Goal: Information Seeking & Learning: Learn about a topic

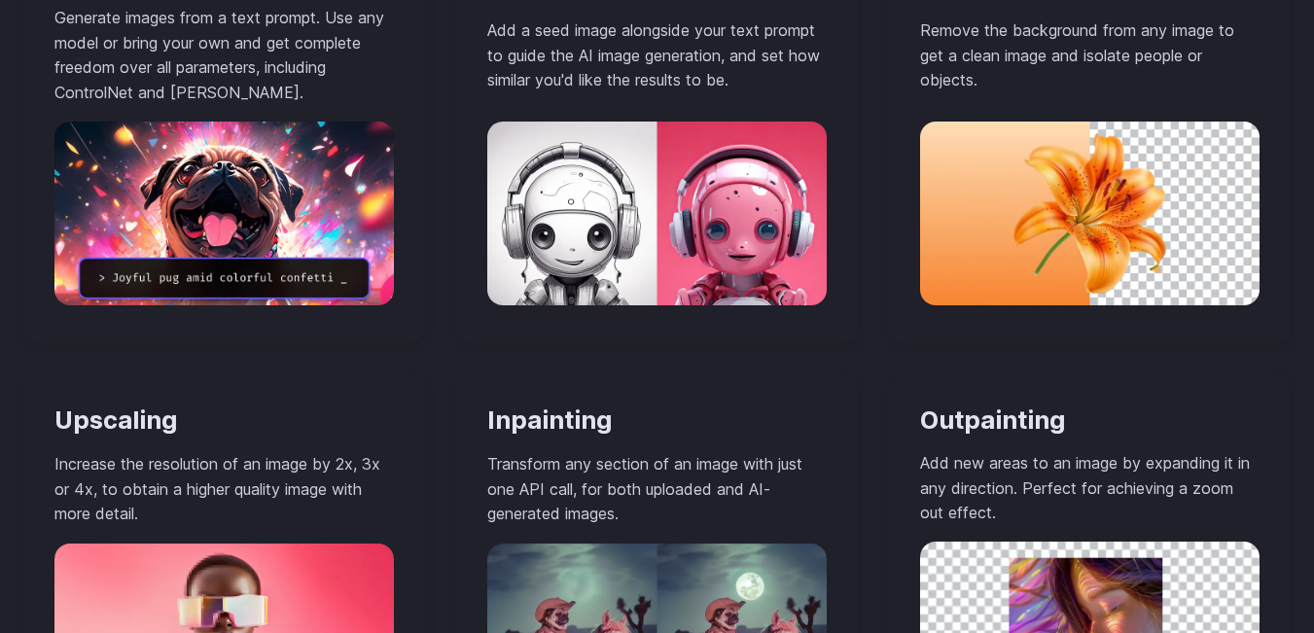
scroll to position [2042, 0]
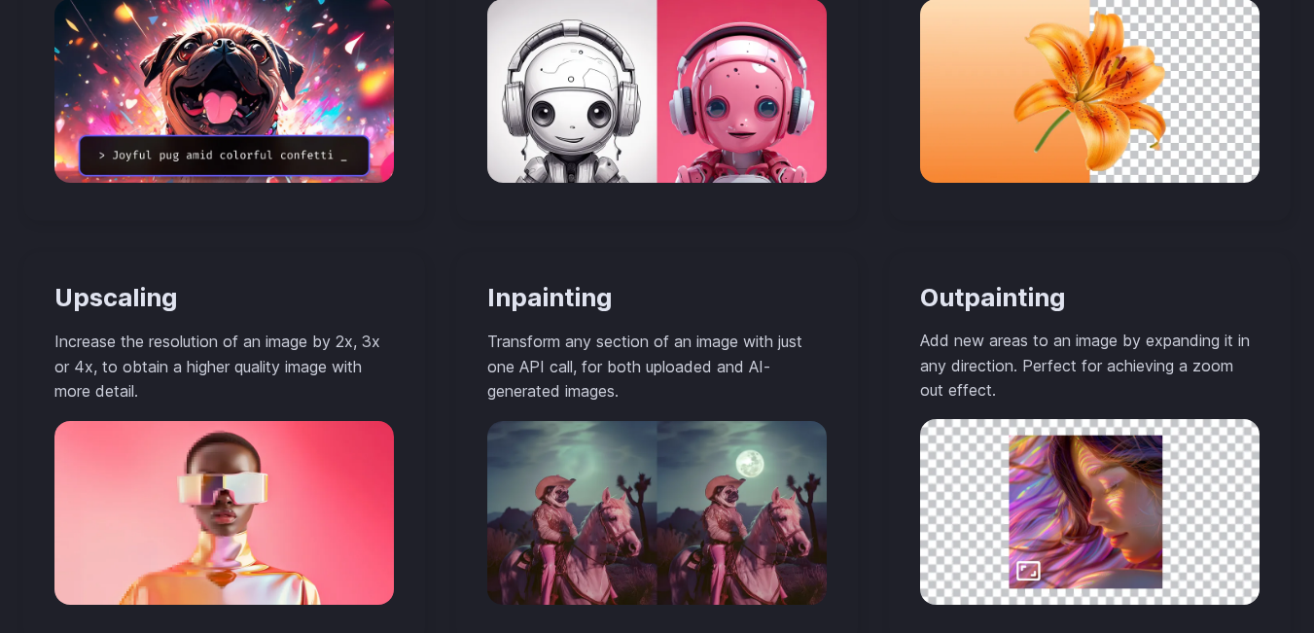
click at [352, 291] on h3 "Upscaling" at bounding box center [223, 298] width 339 height 30
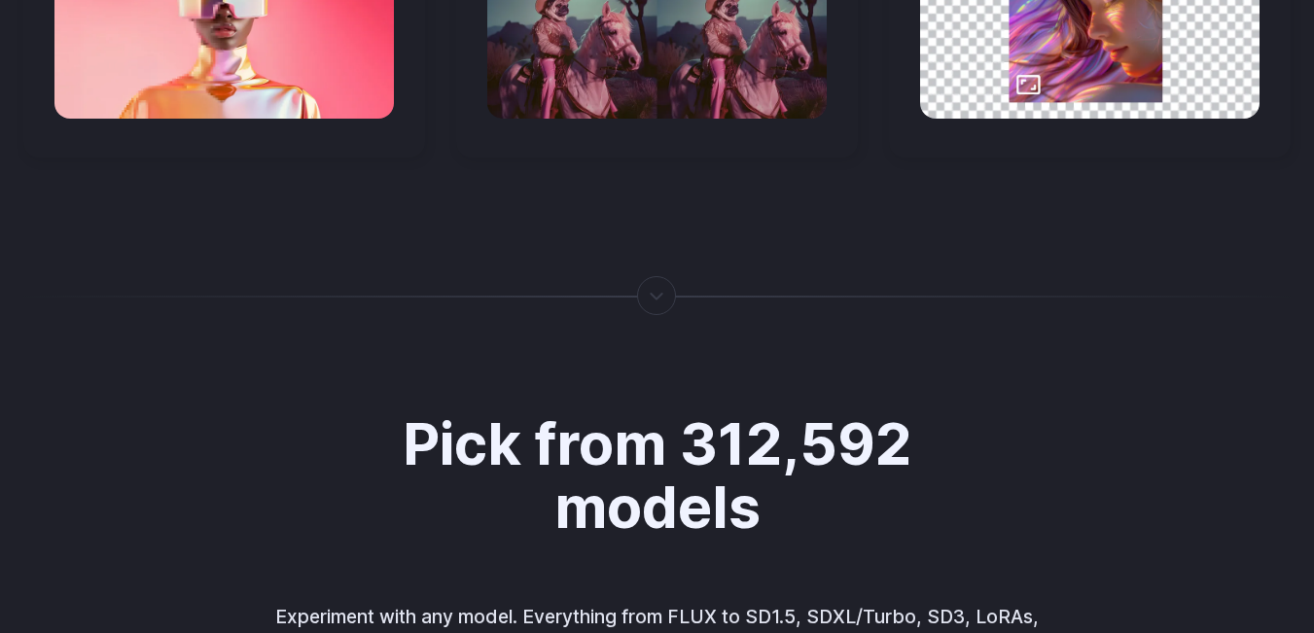
scroll to position [2626, 0]
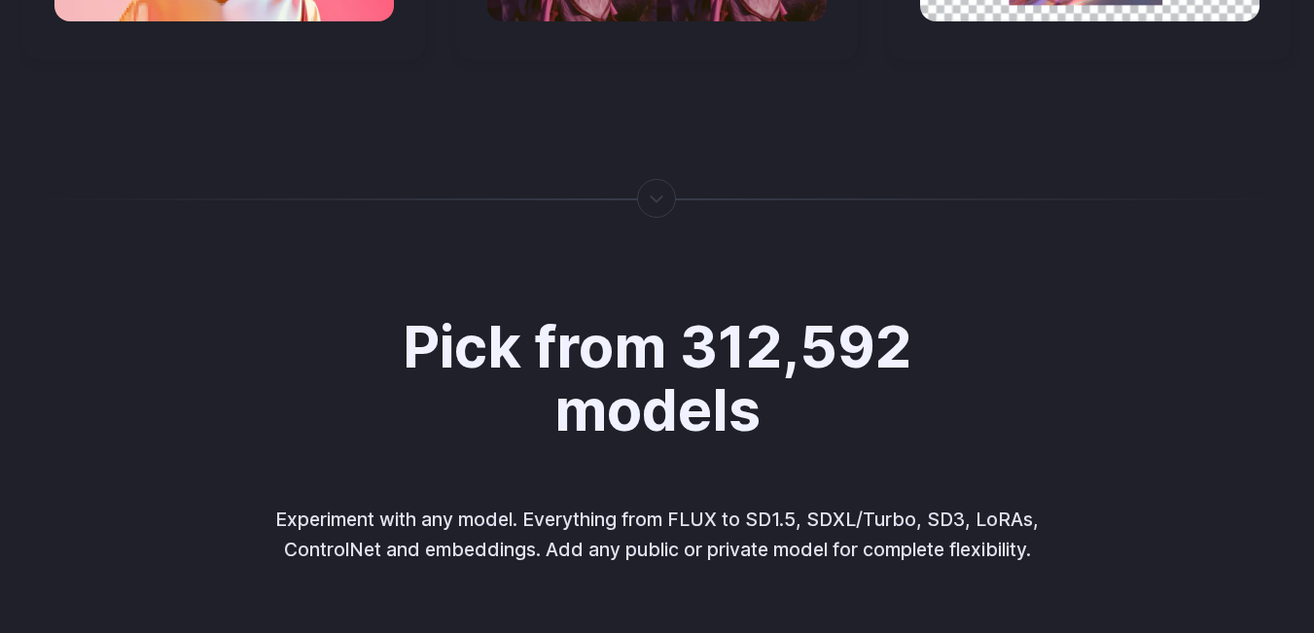
click at [656, 198] on div at bounding box center [657, 198] width 2 height 0
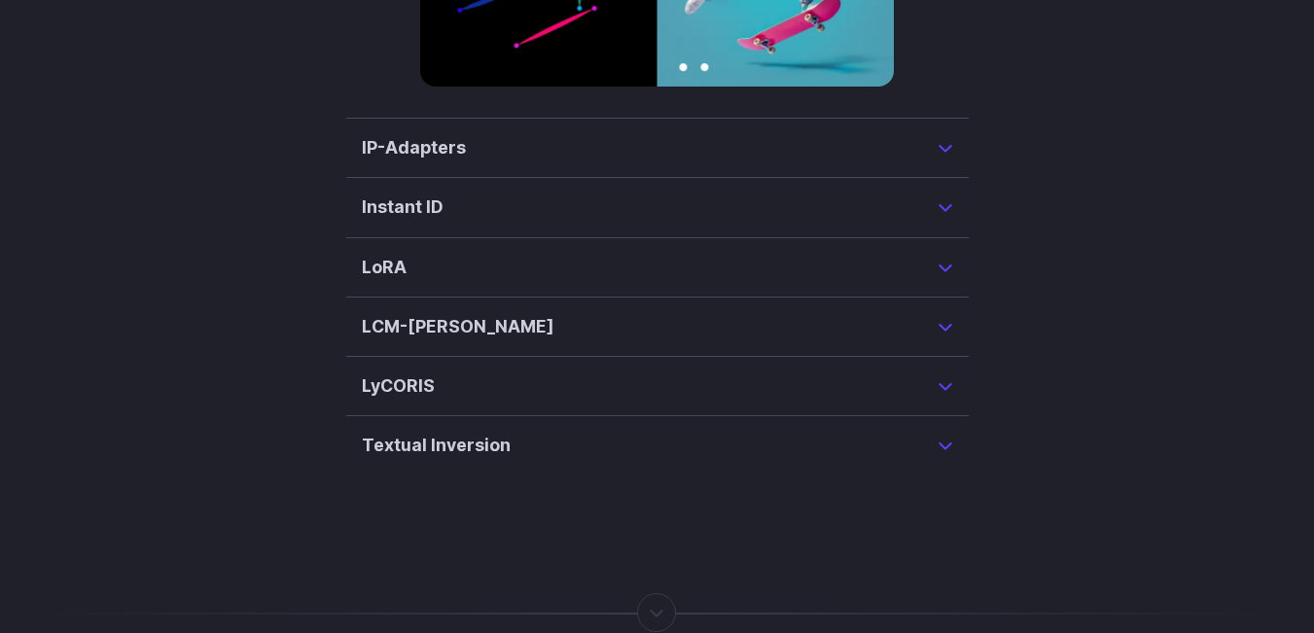
scroll to position [5057, 0]
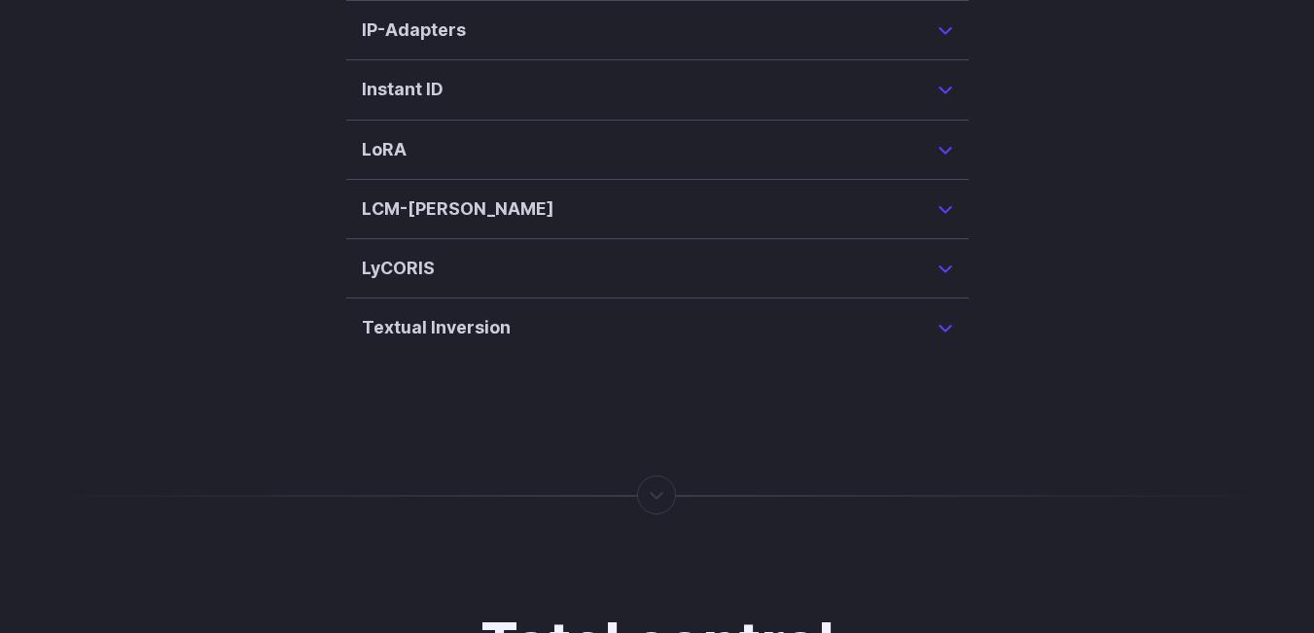
click at [944, 341] on summary "Textual Inversion" at bounding box center [657, 327] width 591 height 27
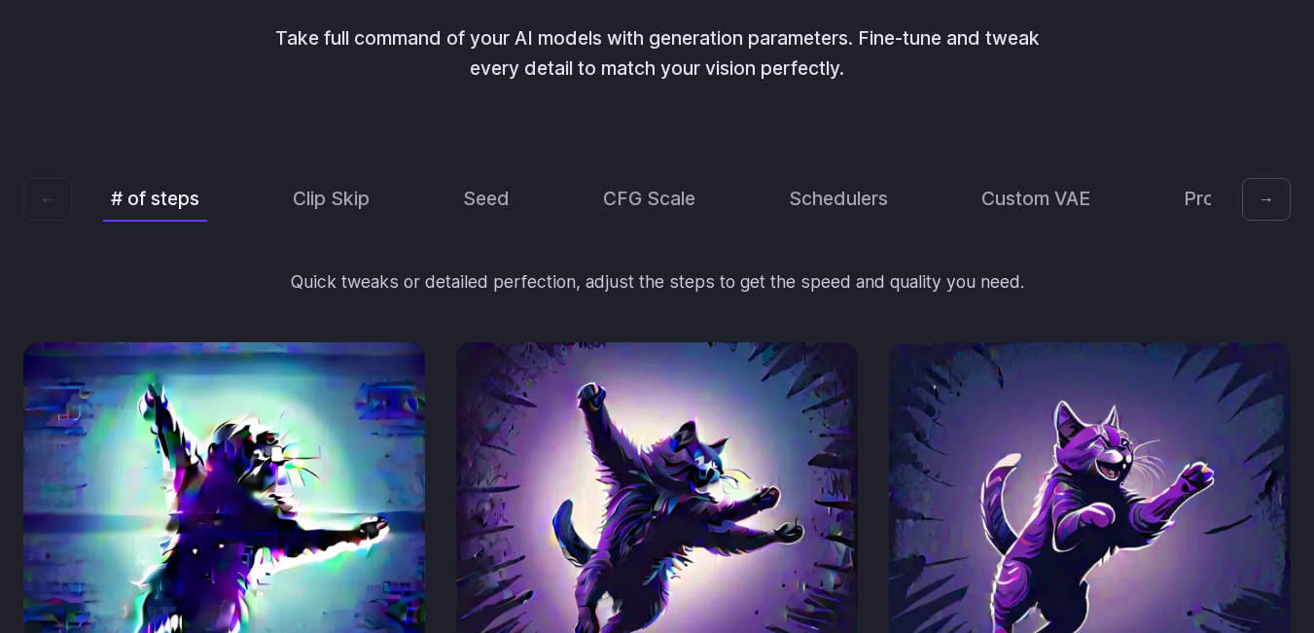
scroll to position [5798, 0]
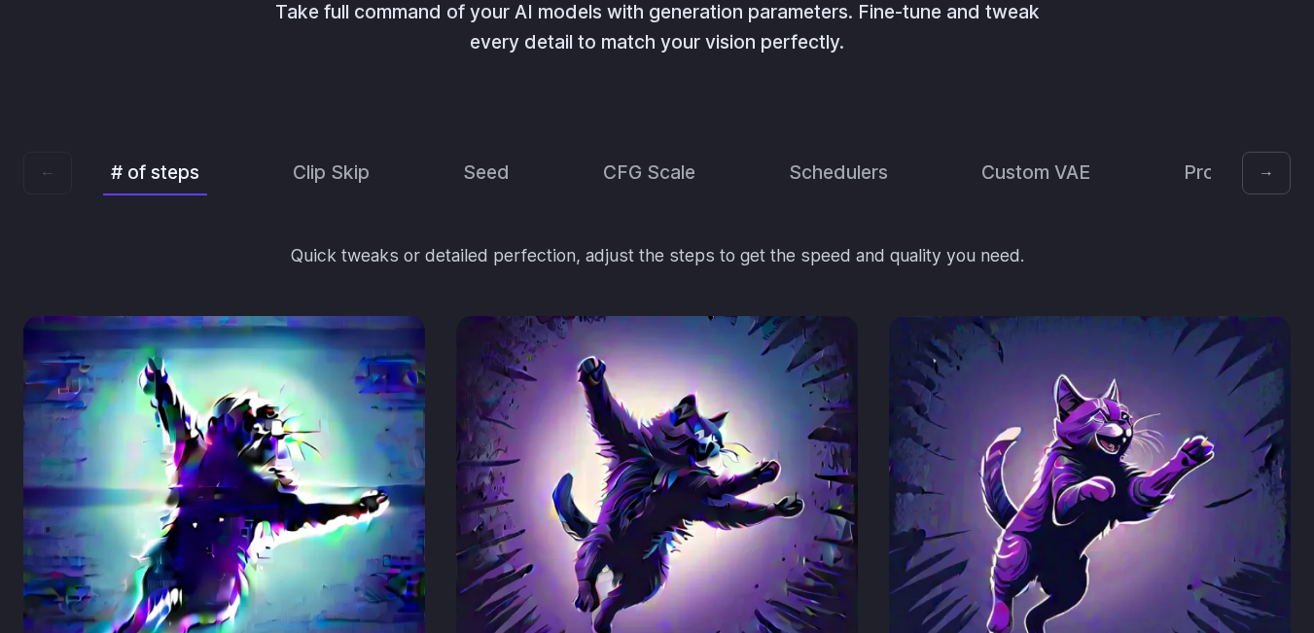
click at [1124, 269] on p "Quick tweaks or detailed perfection, adjust the steps to get the speed and qual…" at bounding box center [656, 255] width 1267 height 27
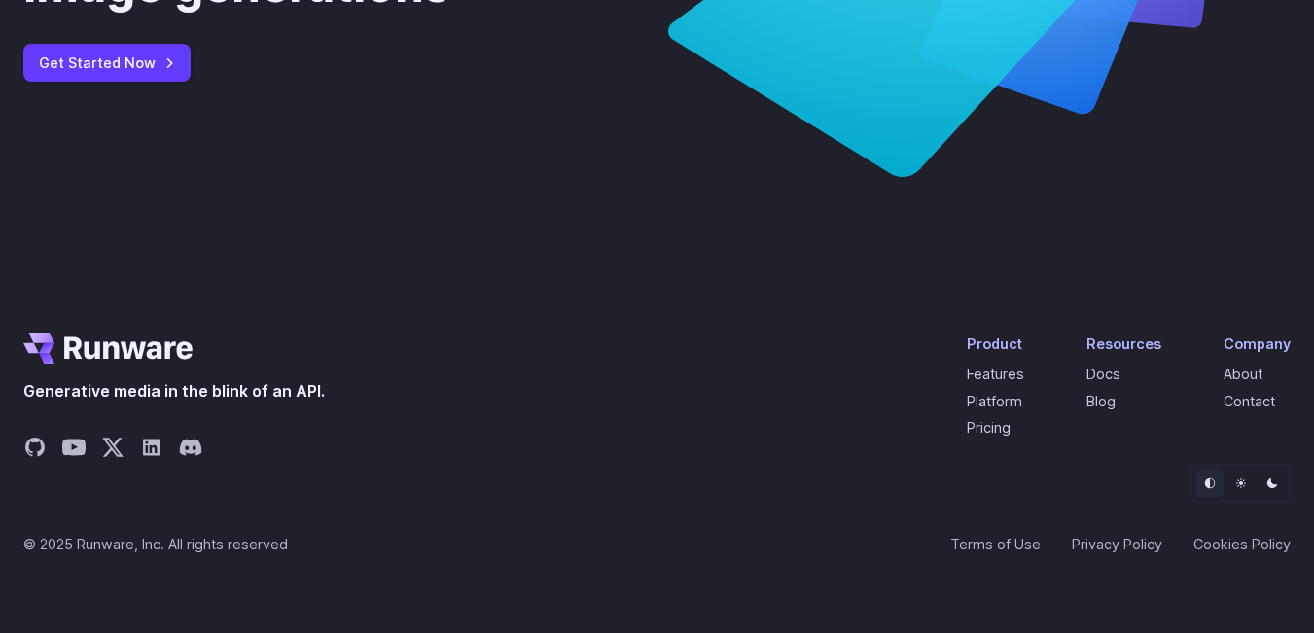
scroll to position [8020, 0]
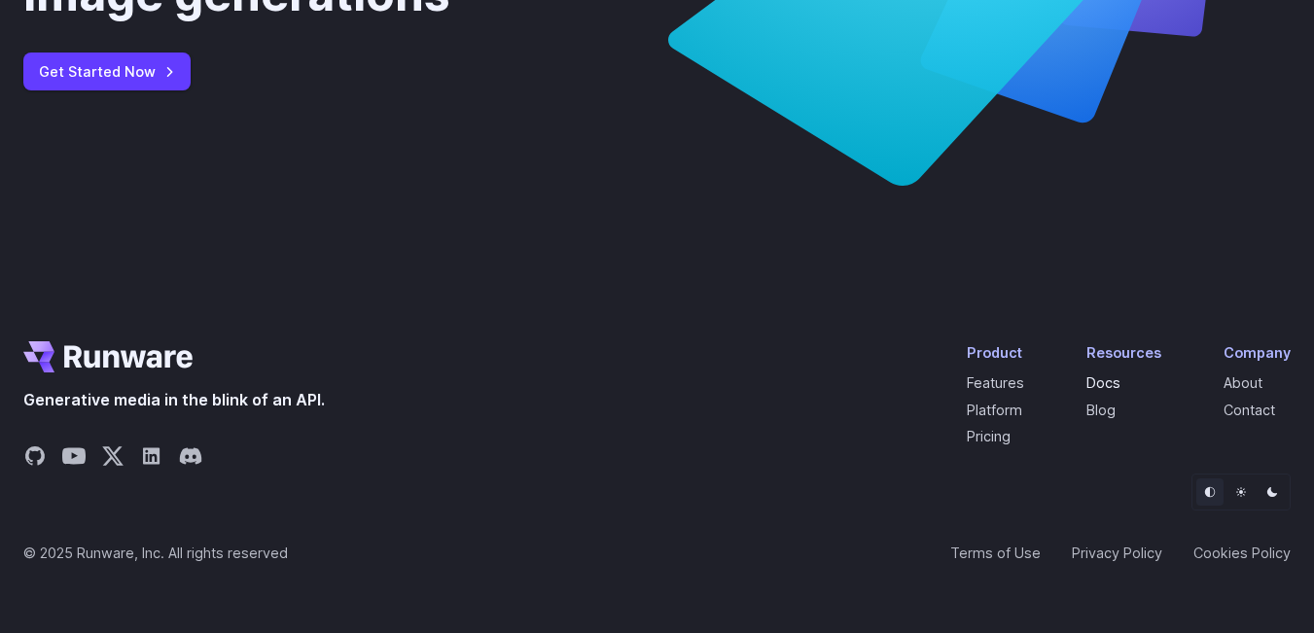
click at [1112, 391] on link "Docs" at bounding box center [1103, 382] width 34 height 17
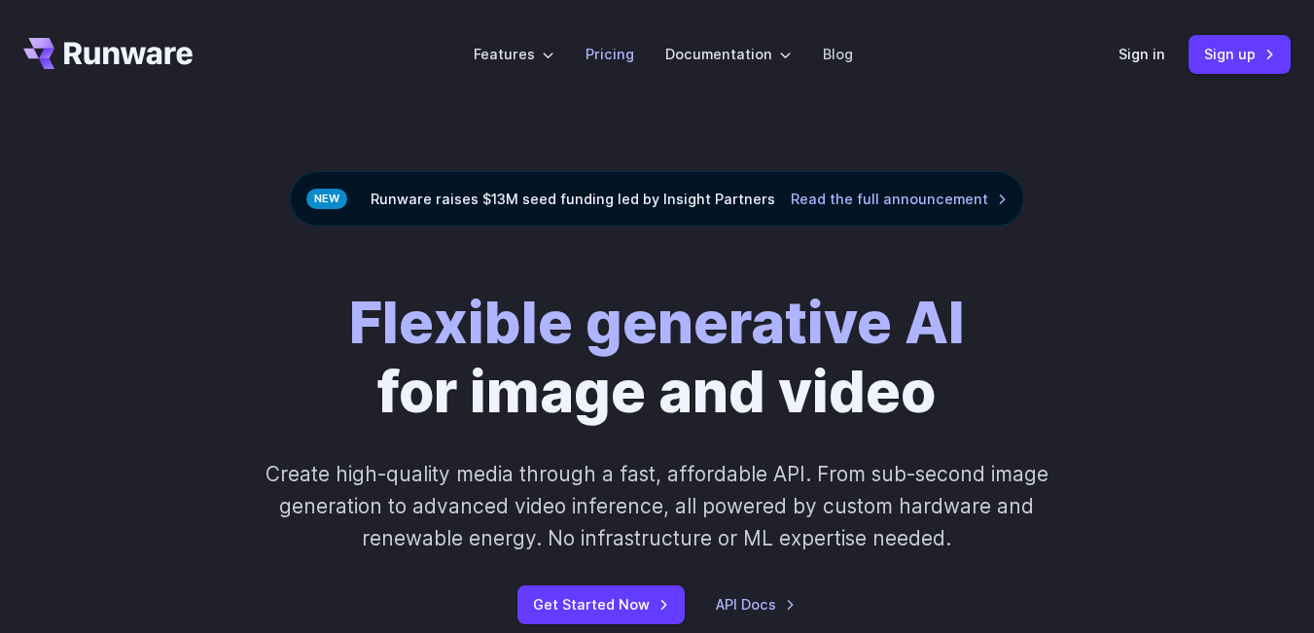
click at [621, 62] on link "Pricing" at bounding box center [609, 54] width 49 height 22
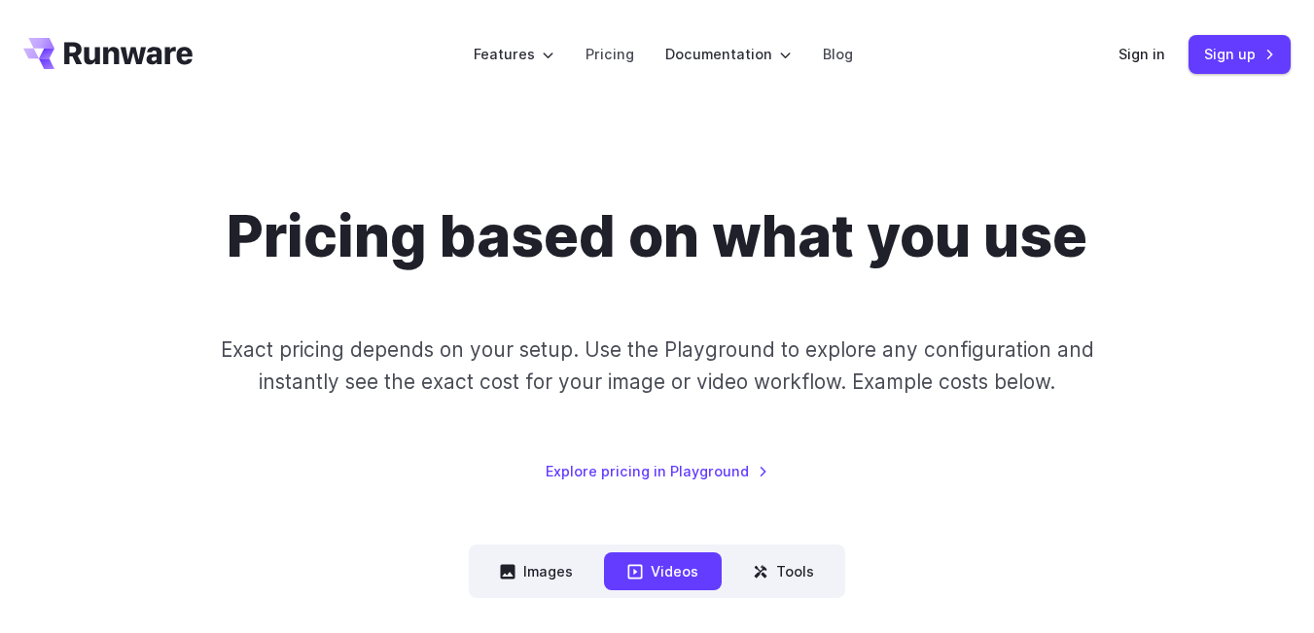
scroll to position [292, 0]
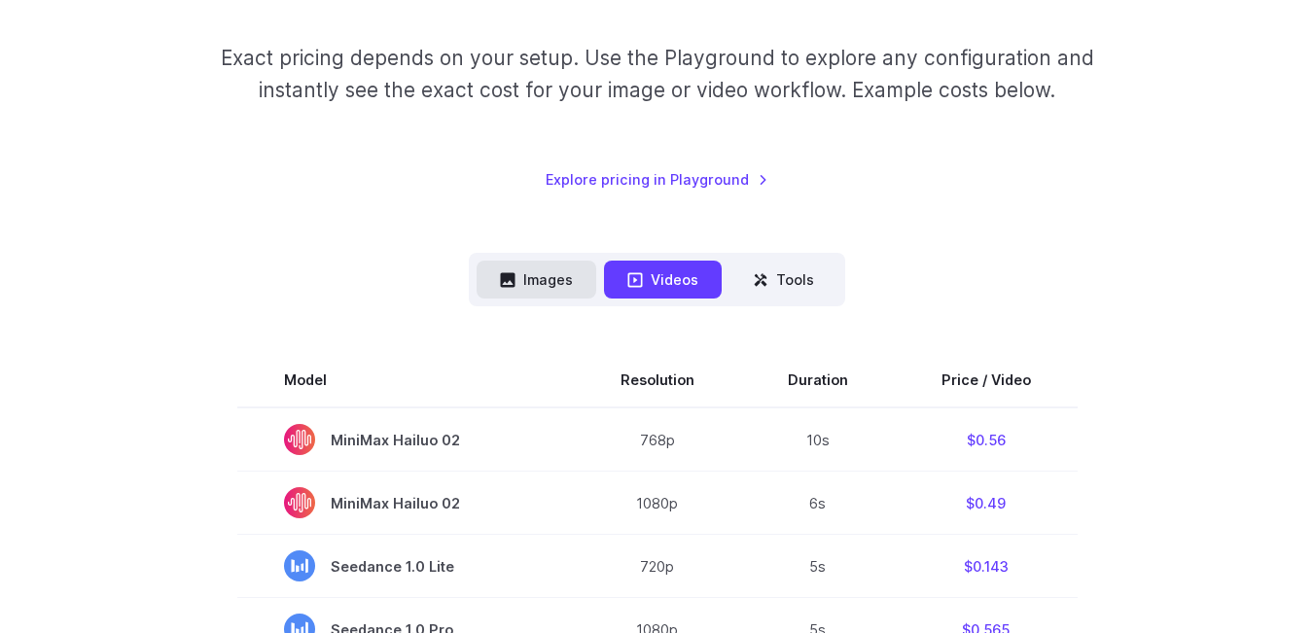
click at [541, 285] on button "Images" at bounding box center [537, 280] width 120 height 38
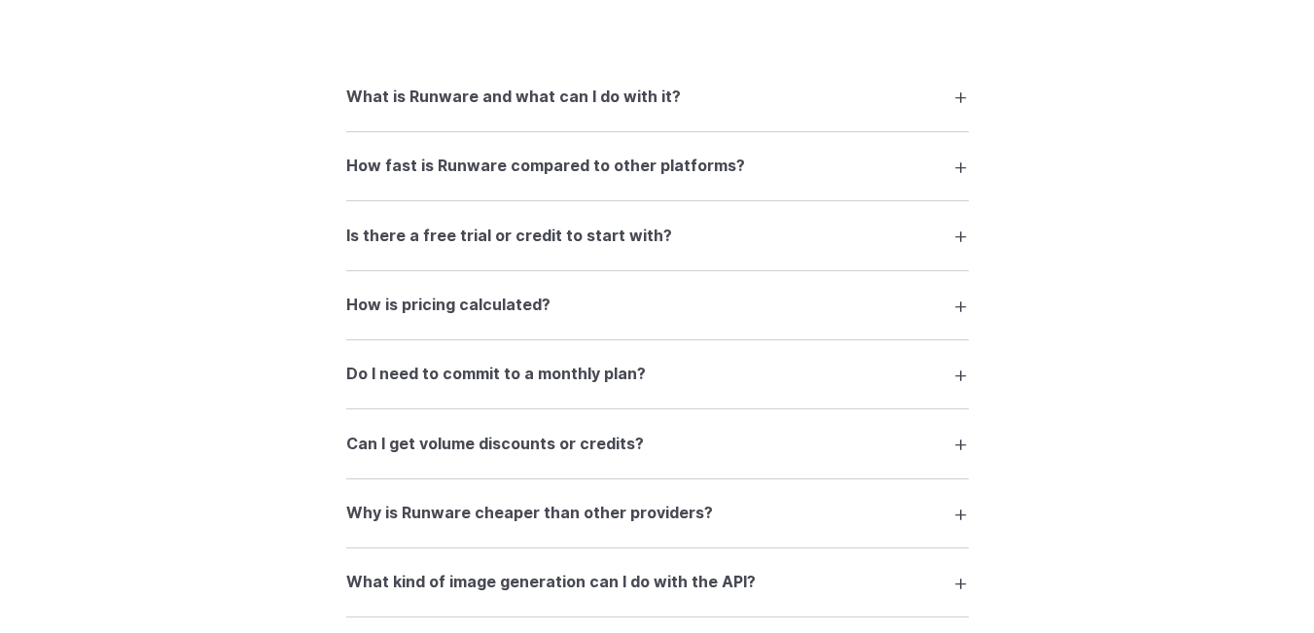
scroll to position [2529, 0]
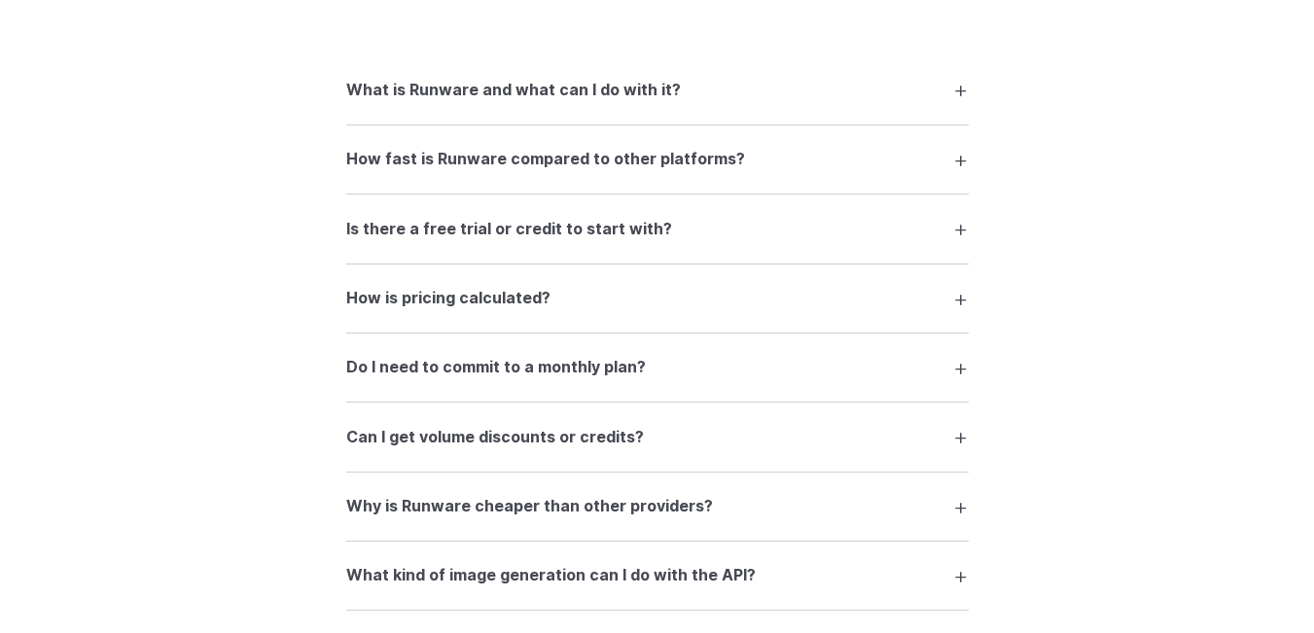
click at [950, 246] on summary "Is there a free trial or credit to start with?" at bounding box center [657, 228] width 622 height 37
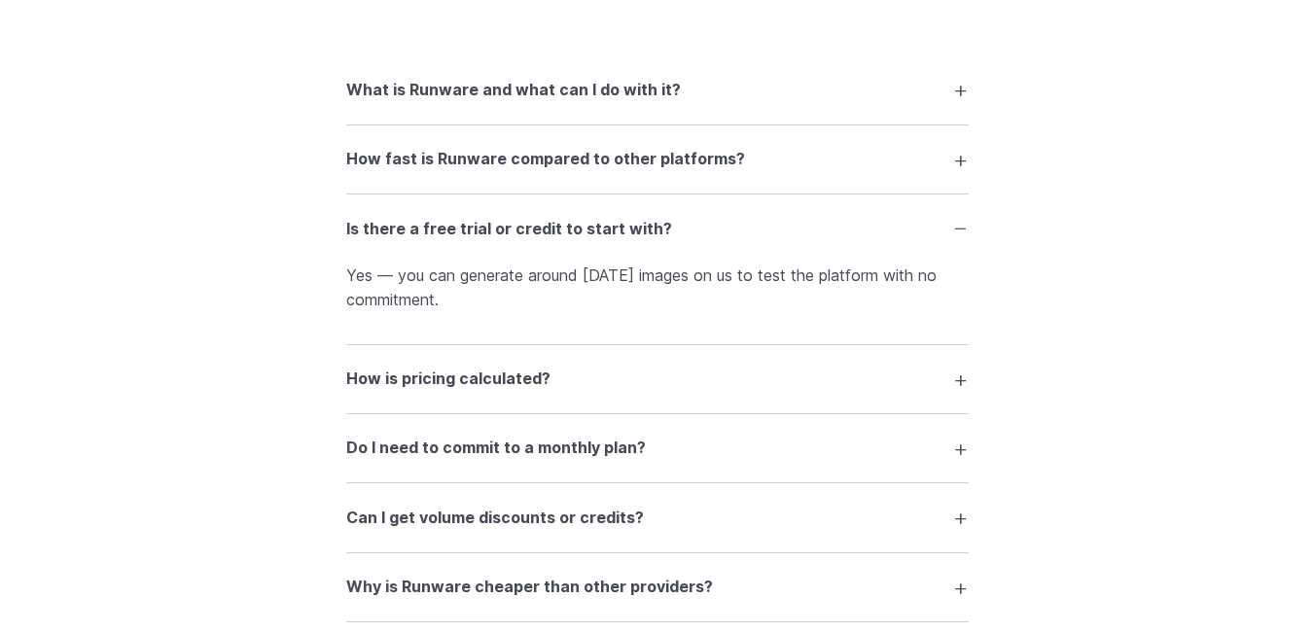
click at [854, 302] on p "Yes — you can generate around 1000 images on us to test the platform with no co…" at bounding box center [657, 289] width 622 height 50
